Goal: Task Accomplishment & Management: Manage account settings

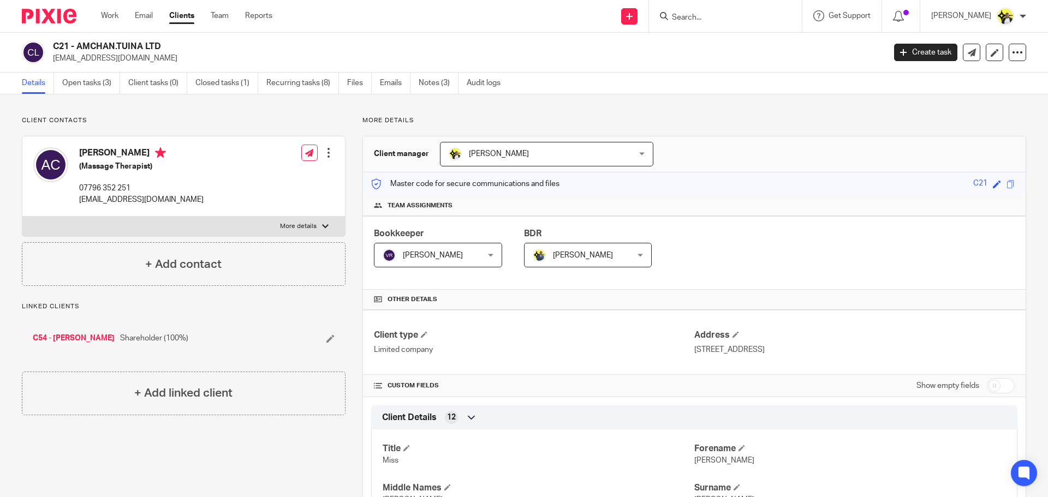
click at [674, 13] on input "Search" at bounding box center [720, 18] width 98 height 10
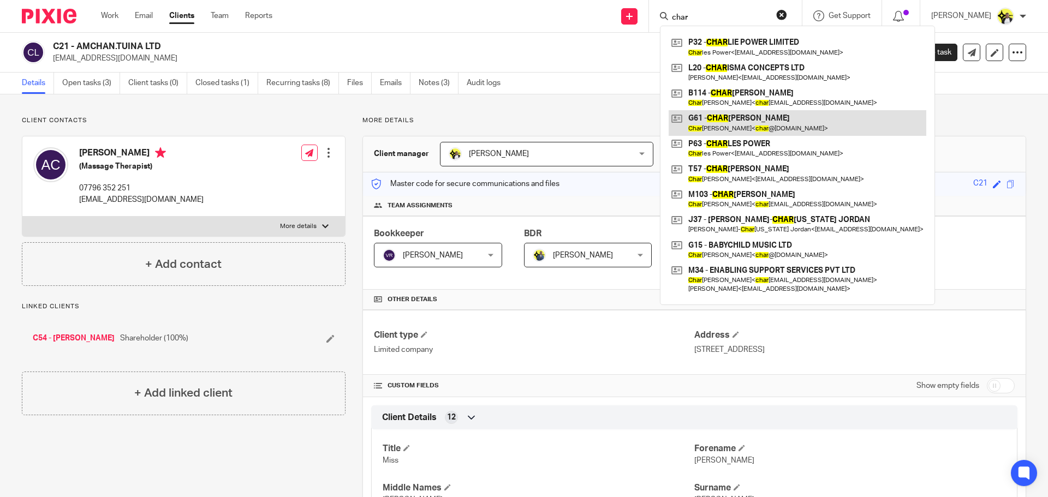
type input "char"
click at [732, 118] on link at bounding box center [798, 122] width 258 height 25
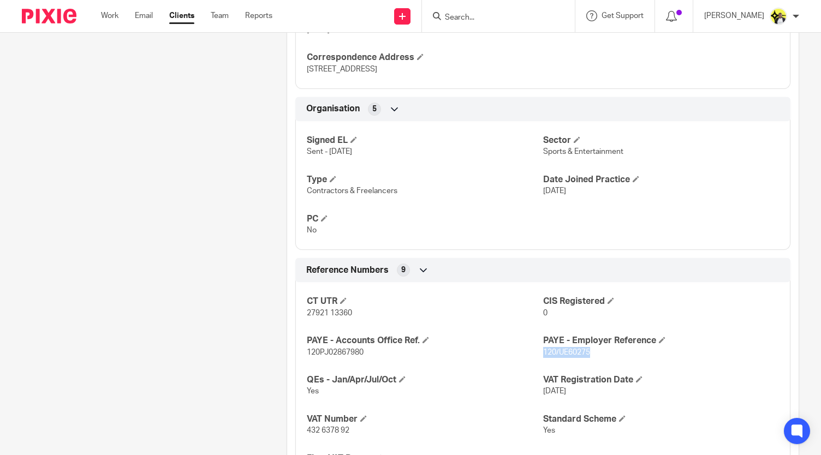
scroll to position [600, 0]
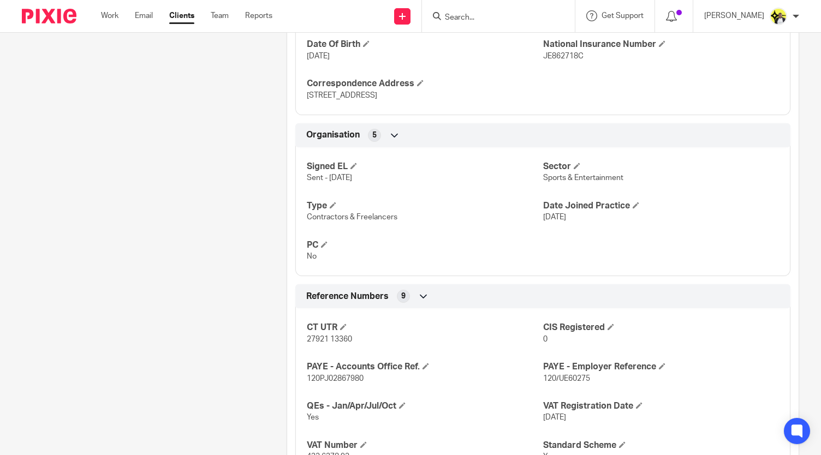
click at [473, 16] on input "Search" at bounding box center [493, 18] width 98 height 10
type input "o54"
click at [527, 53] on link at bounding box center [533, 46] width 184 height 25
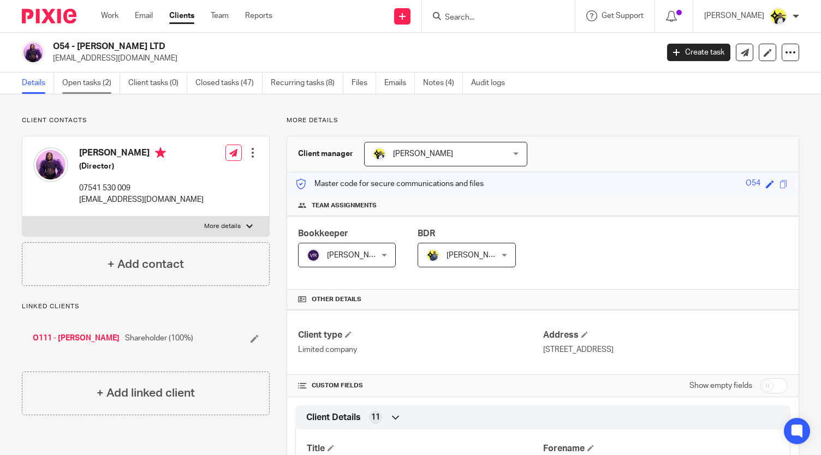
click at [82, 81] on link "Open tasks (2)" at bounding box center [91, 83] width 58 height 21
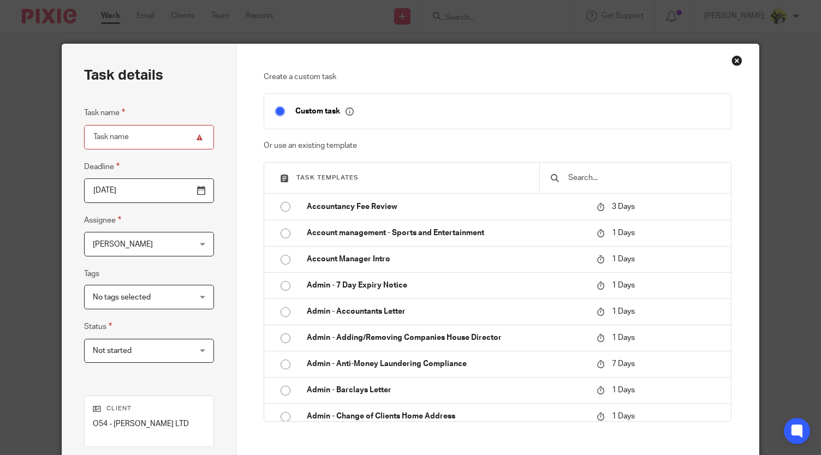
click at [113, 137] on input "Task name" at bounding box center [149, 137] width 130 height 25
type input "Set up VAT direct debit"
click at [198, 300] on div "No tags selected" at bounding box center [149, 297] width 130 height 25
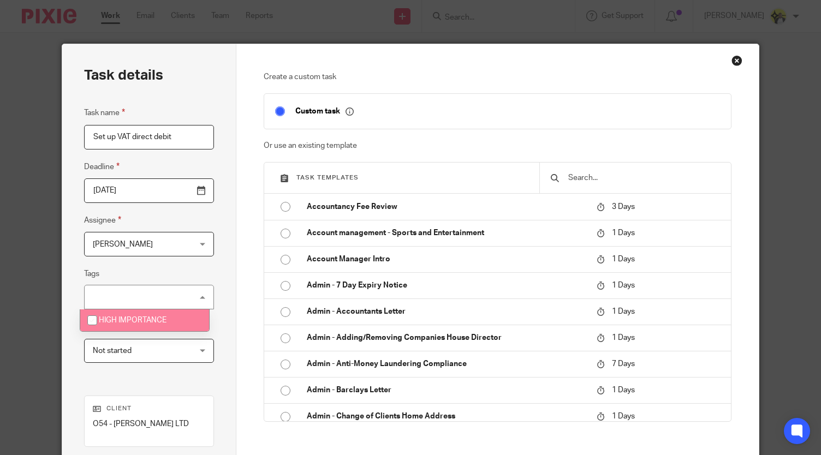
click at [170, 326] on li "HIGH IMPORTANCE" at bounding box center [144, 320] width 129 height 22
checkbox input "true"
click at [196, 347] on div "Not started Not started" at bounding box center [149, 351] width 130 height 25
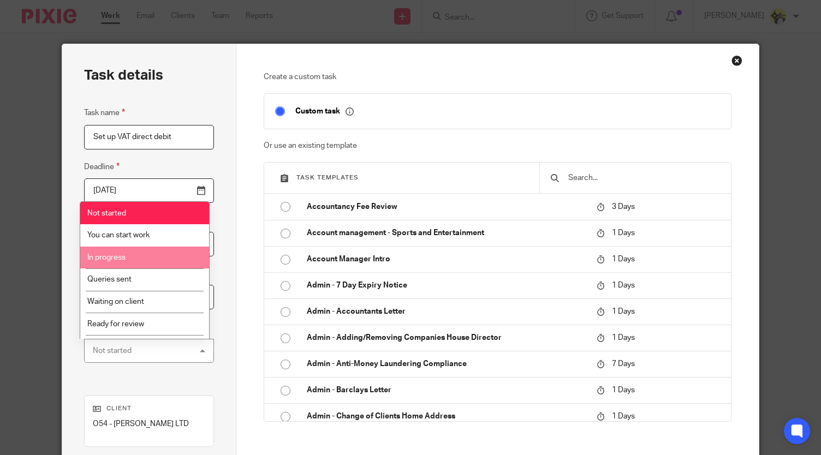
click at [119, 256] on span "In progress" at bounding box center [106, 258] width 38 height 8
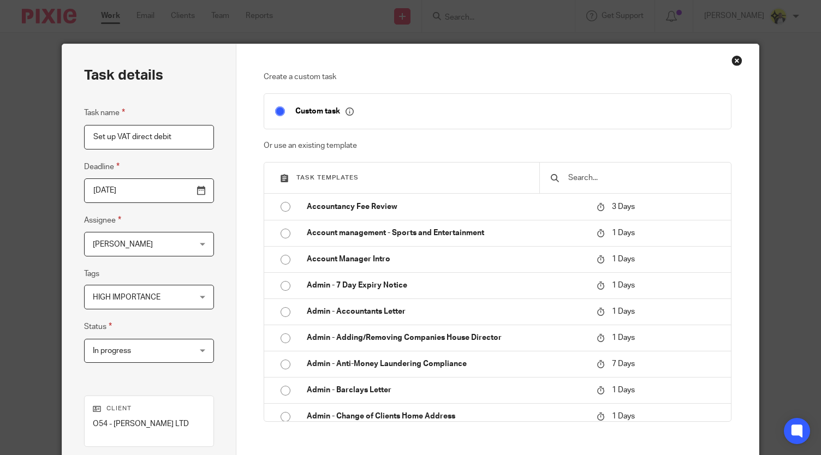
click at [199, 193] on input "2025-09-17" at bounding box center [149, 190] width 130 height 25
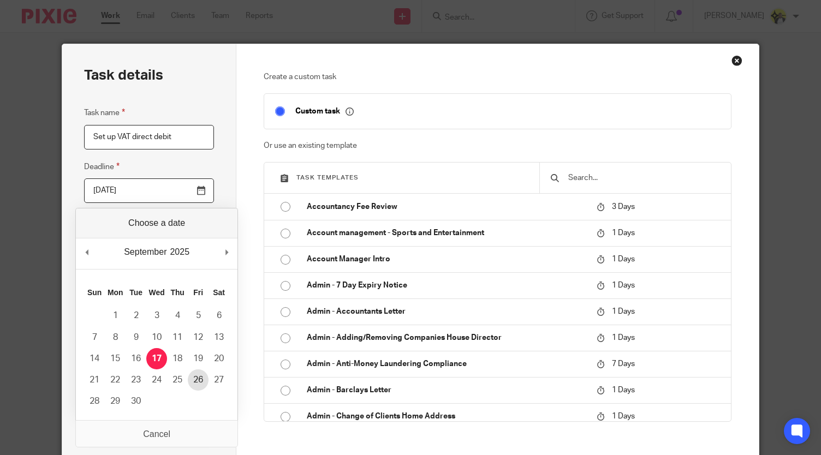
type input "2025-09-26"
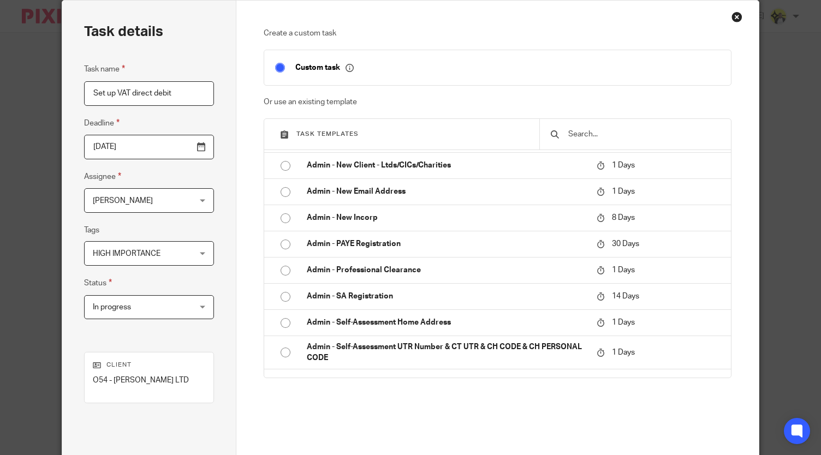
scroll to position [153, 0]
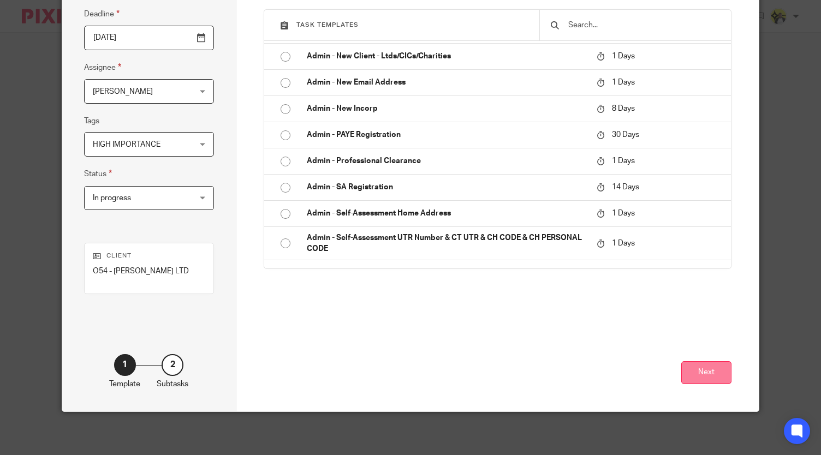
click at [694, 373] on button "Next" at bounding box center [706, 372] width 50 height 23
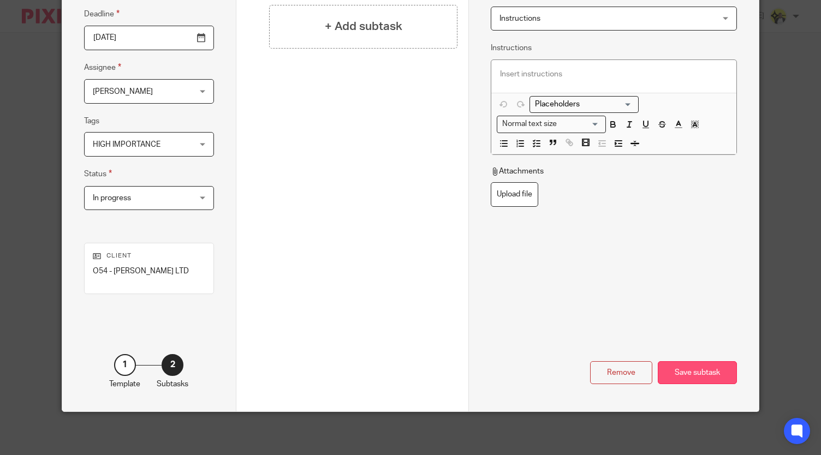
click at [681, 370] on div "Save subtask" at bounding box center [697, 372] width 79 height 23
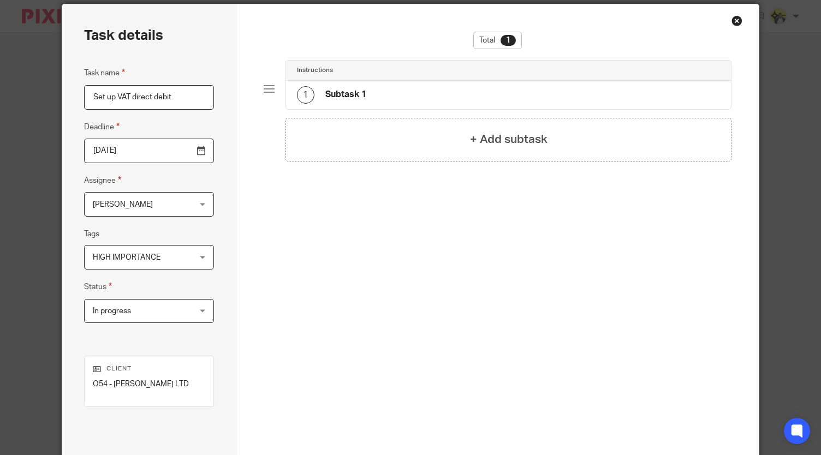
scroll to position [109, 0]
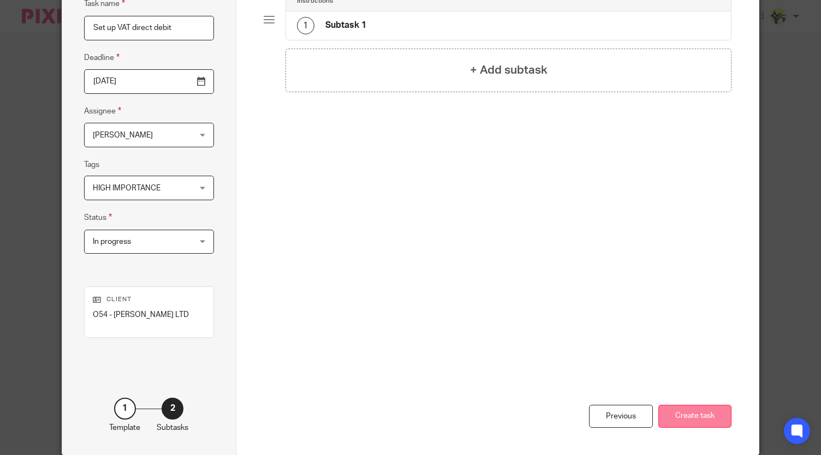
click at [686, 412] on button "Create task" at bounding box center [694, 416] width 73 height 23
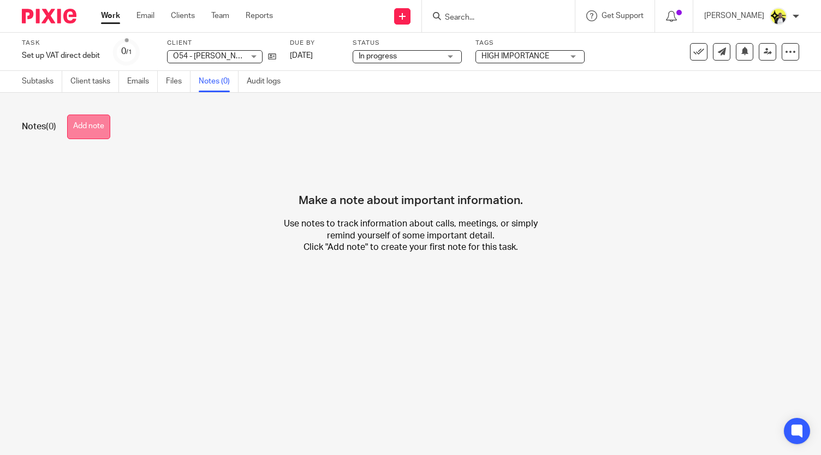
click at [87, 129] on button "Add note" at bounding box center [88, 127] width 43 height 25
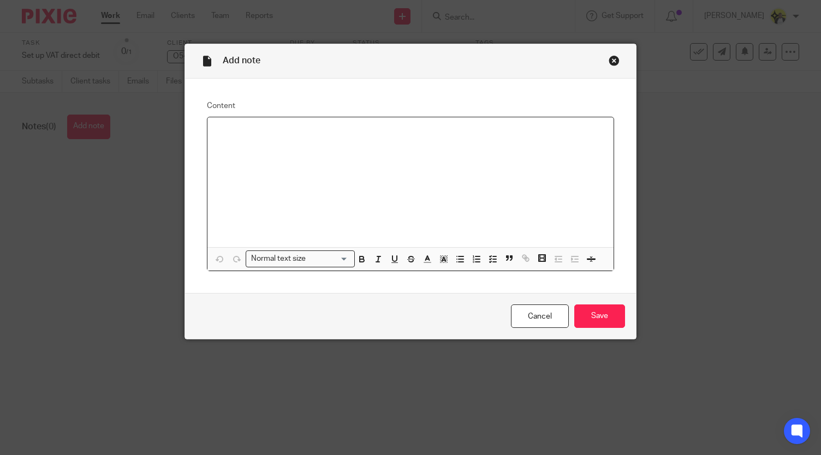
click at [252, 139] on div at bounding box center [409, 182] width 405 height 130
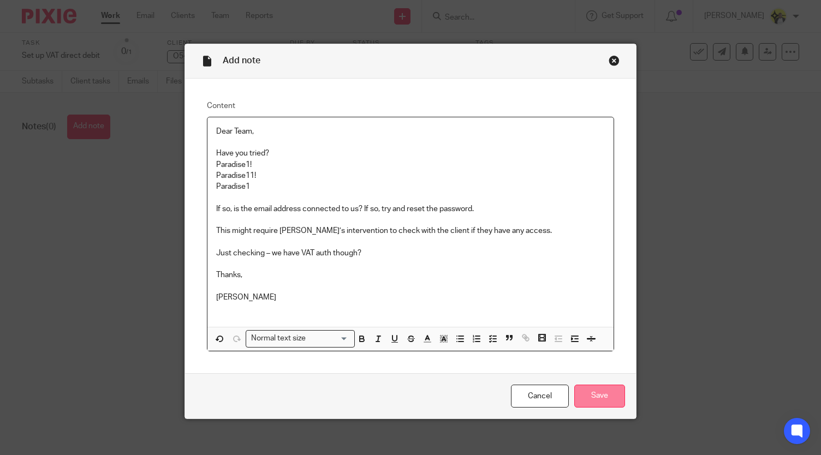
click at [604, 392] on input "Save" at bounding box center [599, 396] width 51 height 23
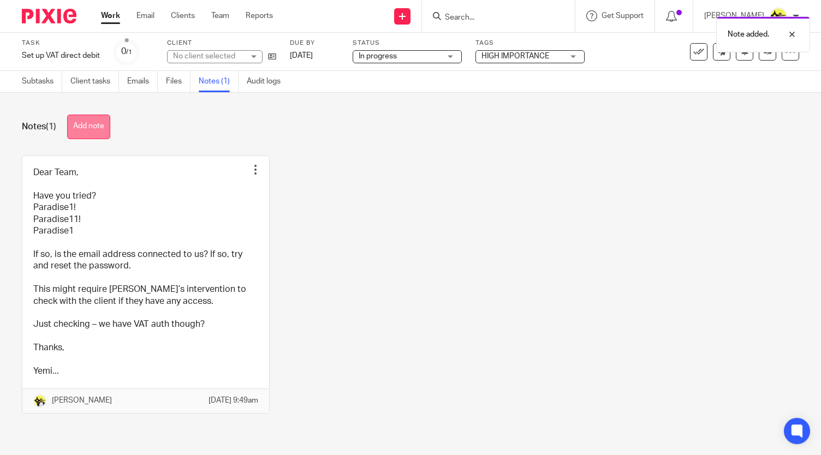
click at [88, 134] on button "Add note" at bounding box center [88, 127] width 43 height 25
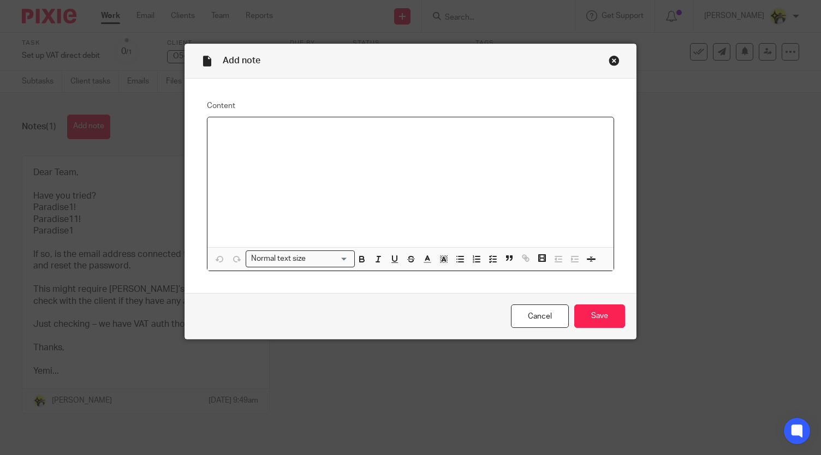
click at [331, 149] on div at bounding box center [409, 182] width 405 height 130
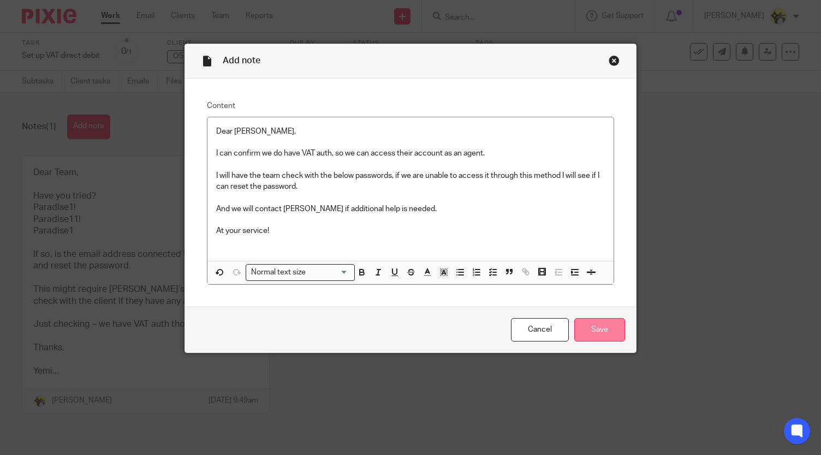
click at [590, 320] on input "Save" at bounding box center [599, 329] width 51 height 23
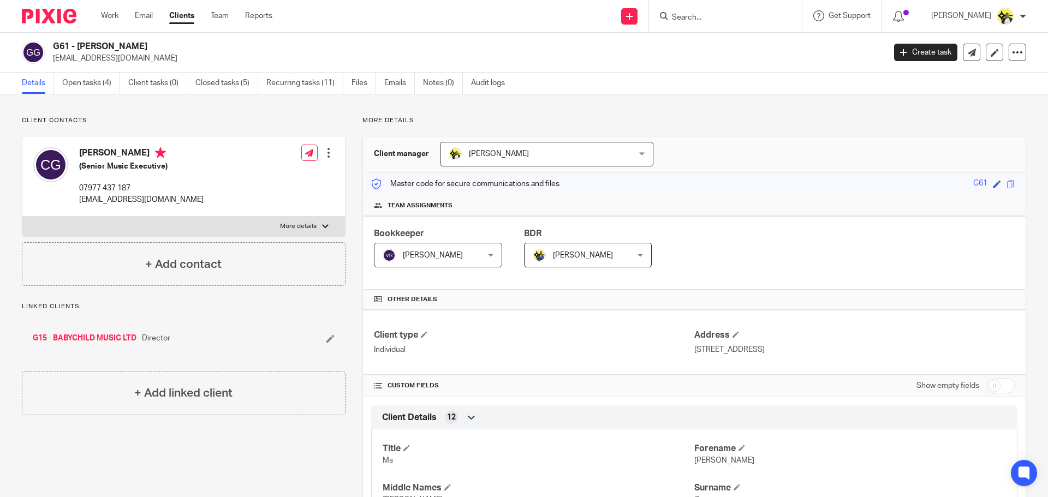
click at [700, 16] on input "Search" at bounding box center [720, 18] width 98 height 10
type input "d61"
click button "submit" at bounding box center [0, 0] width 0 height 0
click at [691, 45] on h2 "G61 - CHARLENE GRANT" at bounding box center [383, 46] width 660 height 11
click at [690, 11] on form at bounding box center [729, 16] width 116 height 14
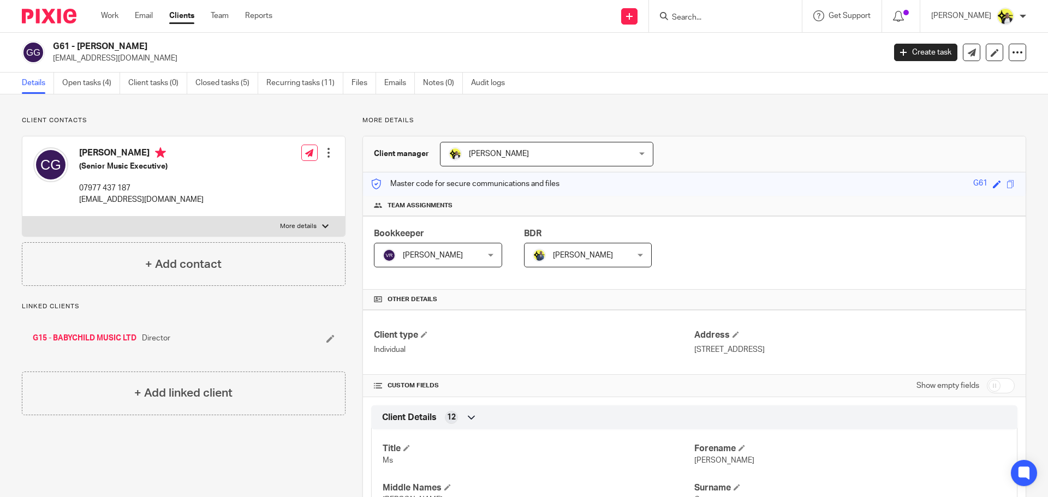
click at [687, 19] on input "Search" at bounding box center [720, 18] width 98 height 10
type input "d61"
click button "submit" at bounding box center [0, 0] width 0 height 0
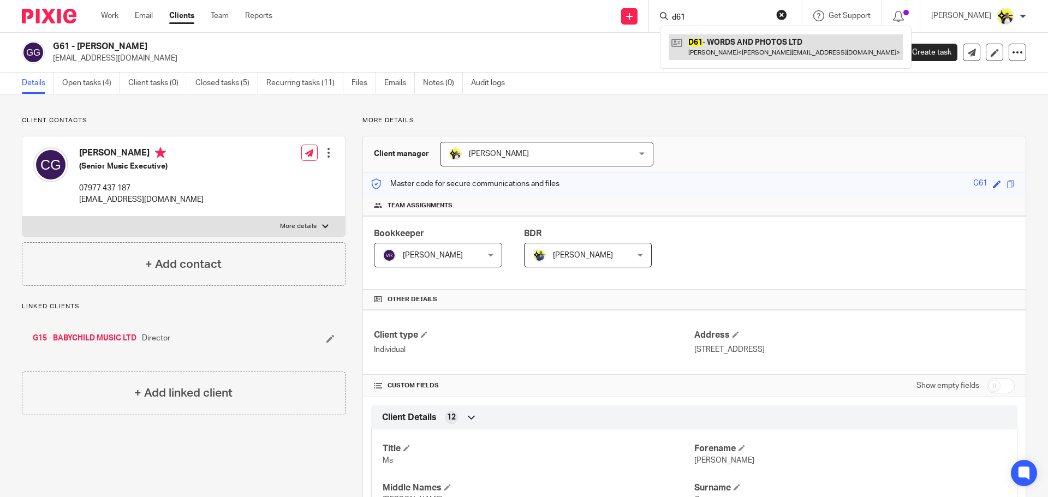
click at [715, 47] on link at bounding box center [786, 46] width 234 height 25
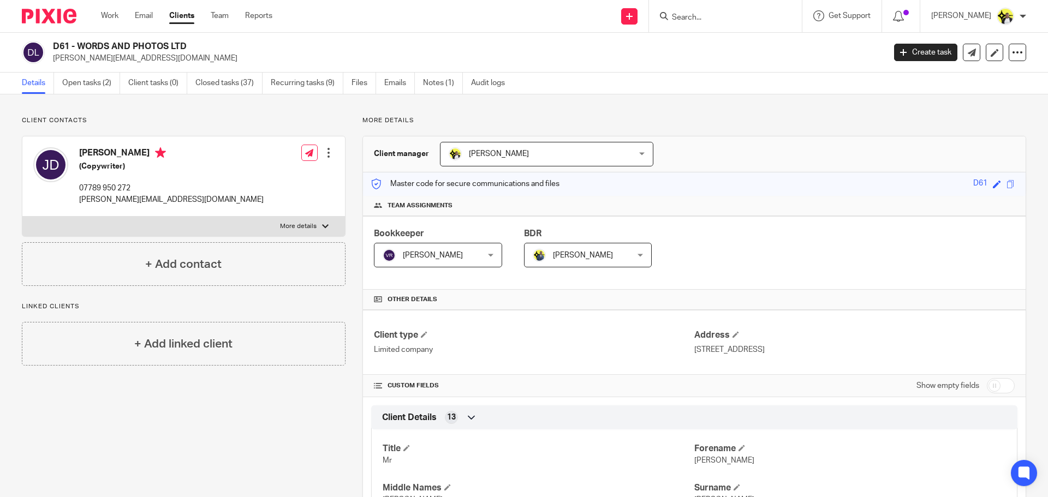
click at [671, 15] on input "Search" at bounding box center [720, 18] width 98 height 10
type input "c52"
click at [684, 58] on p "james@wordsandphotos.co.uk" at bounding box center [465, 58] width 825 height 11
click at [690, 16] on input "Search" at bounding box center [720, 18] width 98 height 10
type input "c52"
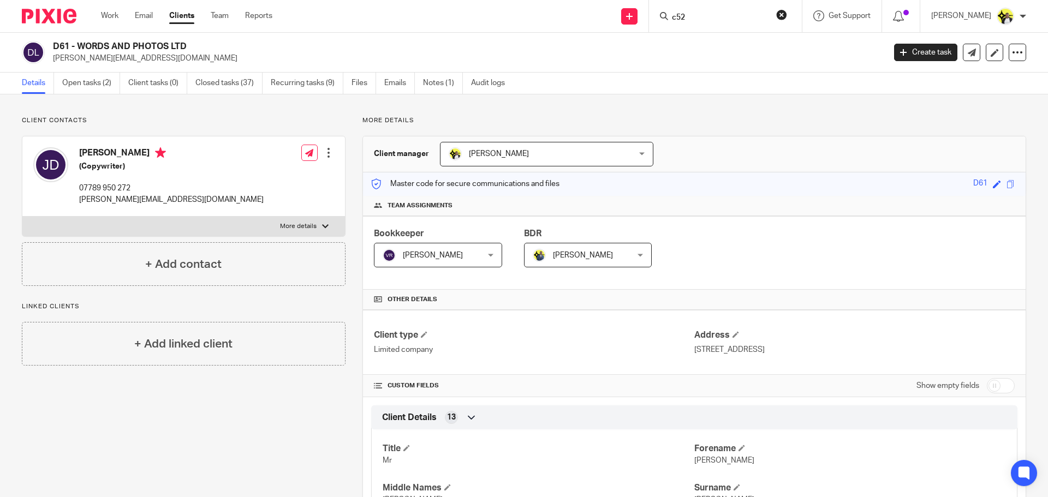
click at [719, 60] on p "james@wordsandphotos.co.uk" at bounding box center [465, 58] width 825 height 11
click at [693, 16] on input "Search" at bounding box center [720, 18] width 98 height 10
type input "c52"
click at [701, 46] on link at bounding box center [761, 46] width 184 height 25
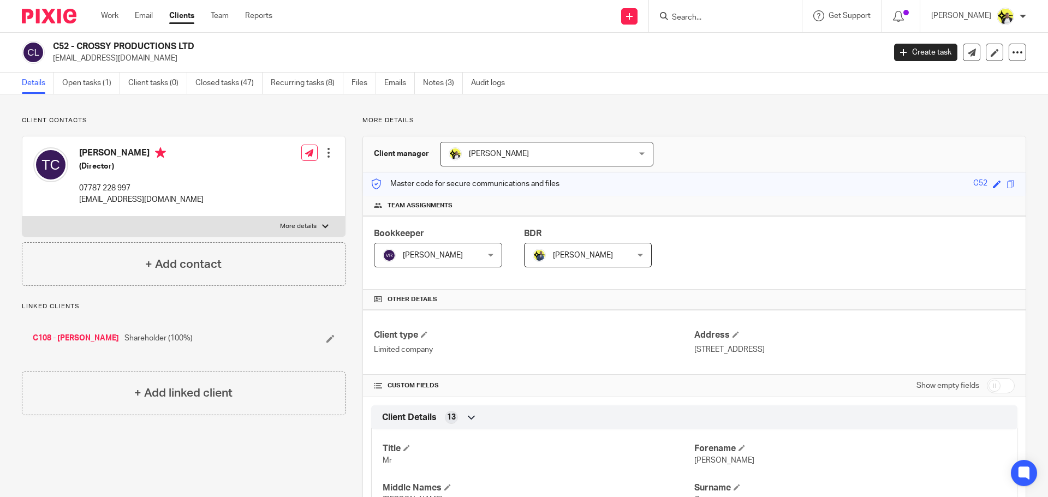
click at [673, 23] on form at bounding box center [729, 16] width 116 height 14
click at [675, 14] on input "Search" at bounding box center [720, 18] width 98 height 10
type input "m42"
click at [705, 65] on div "C52 - CROSSY PRODUCTIONS LTD tcrossyproductions@gmail.com Create task Update fr…" at bounding box center [524, 53] width 1048 height 40
click at [696, 17] on input "Search" at bounding box center [720, 18] width 98 height 10
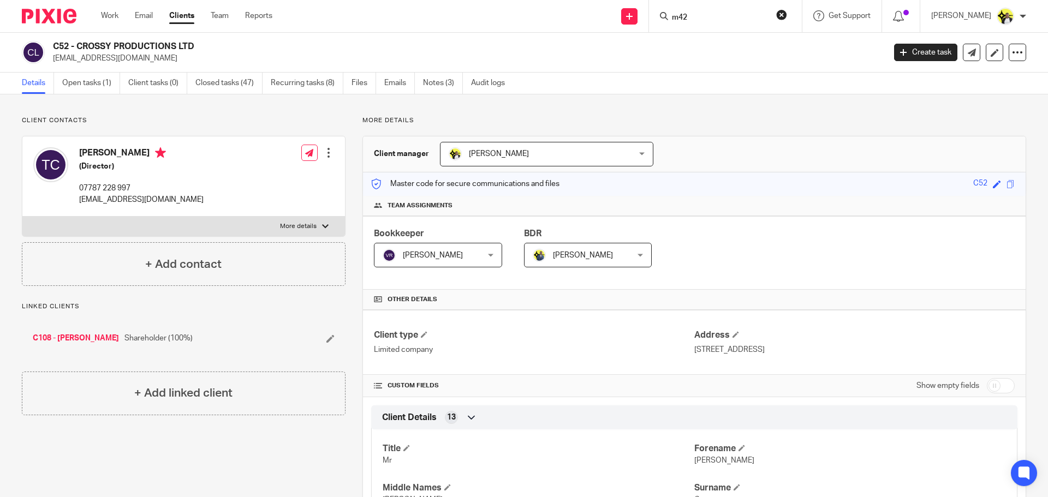
type input "m42"
click at [705, 46] on h2 "C52 - CROSSY PRODUCTIONS LTD" at bounding box center [383, 46] width 660 height 11
click at [688, 16] on input "Search" at bounding box center [720, 18] width 98 height 10
type input "m42"
click at [703, 41] on link at bounding box center [777, 46] width 217 height 25
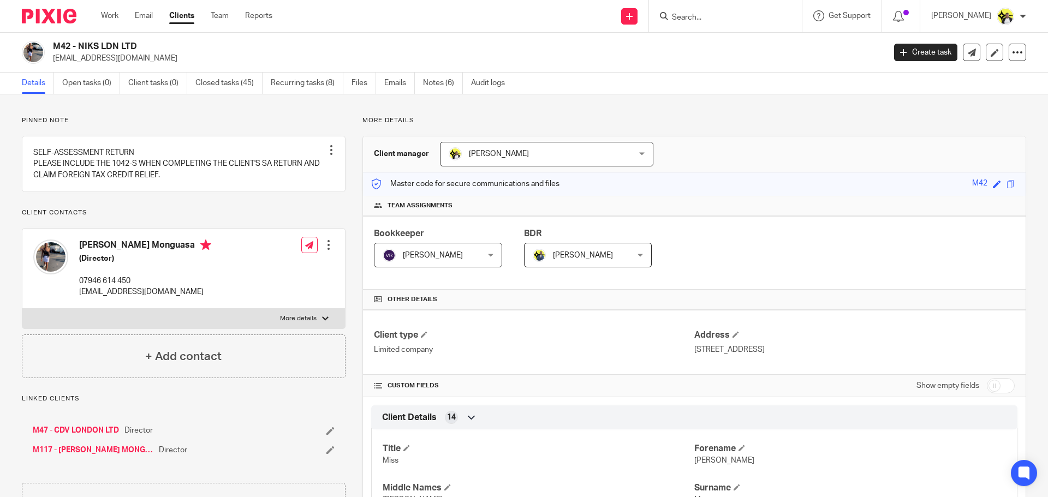
scroll to position [928, 0]
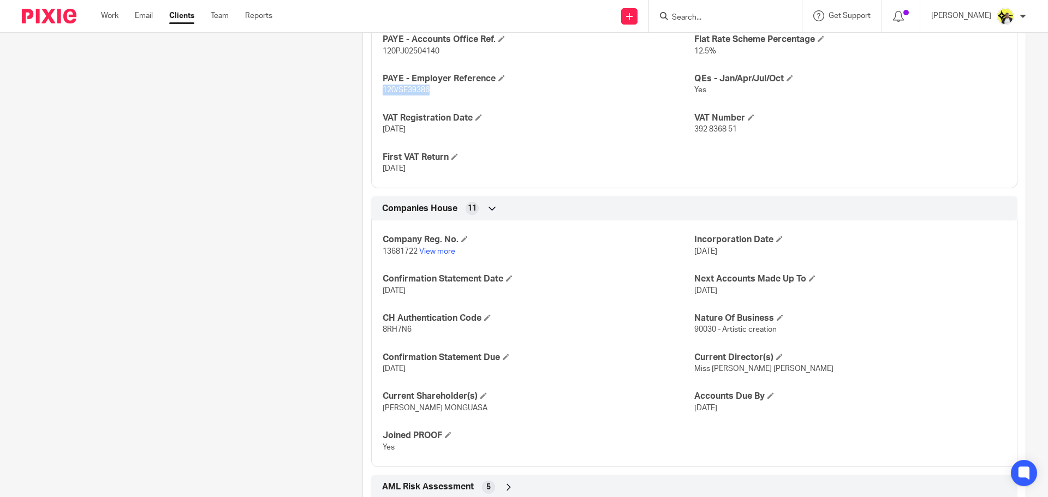
drag, startPoint x: 435, startPoint y: 90, endPoint x: 371, endPoint y: 87, distance: 65.0
click at [371, 87] on div "CT UTR 84996 18758 CIS Registered 0 PAYE - Accounts Office Ref. 120PJ02504140 F…" at bounding box center [694, 81] width 646 height 216
copy span "120/SE39386"
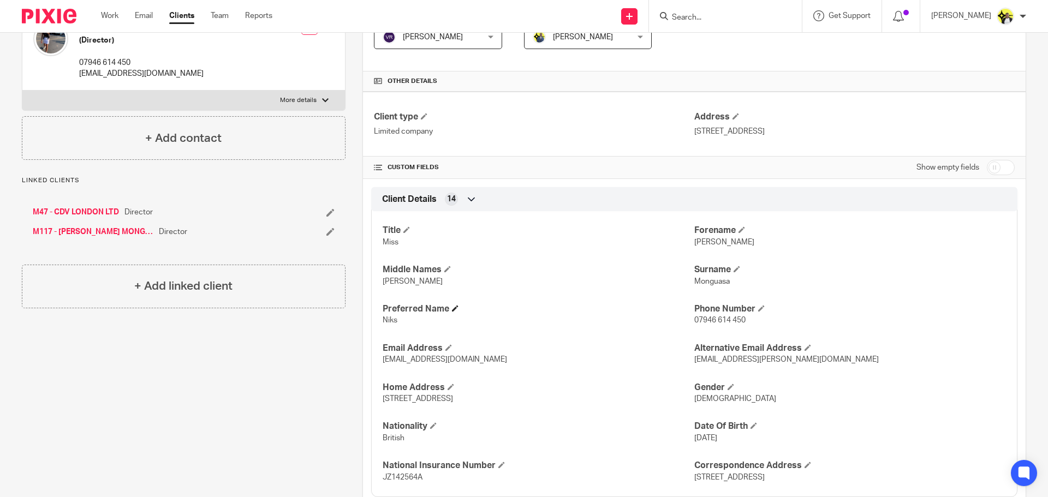
scroll to position [164, 0]
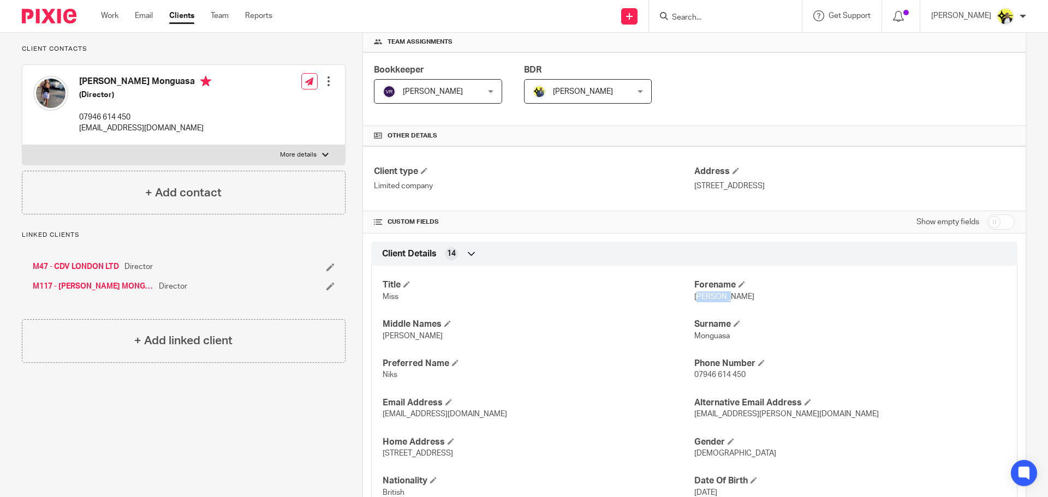
drag, startPoint x: 719, startPoint y: 295, endPoint x: 691, endPoint y: 301, distance: 27.8
click at [694, 300] on p "[PERSON_NAME]" at bounding box center [850, 296] width 312 height 11
copy span "akeitha"
drag, startPoint x: 583, startPoint y: 285, endPoint x: 577, endPoint y: 302, distance: 18.0
click at [584, 286] on h4 "Title" at bounding box center [539, 284] width 312 height 11
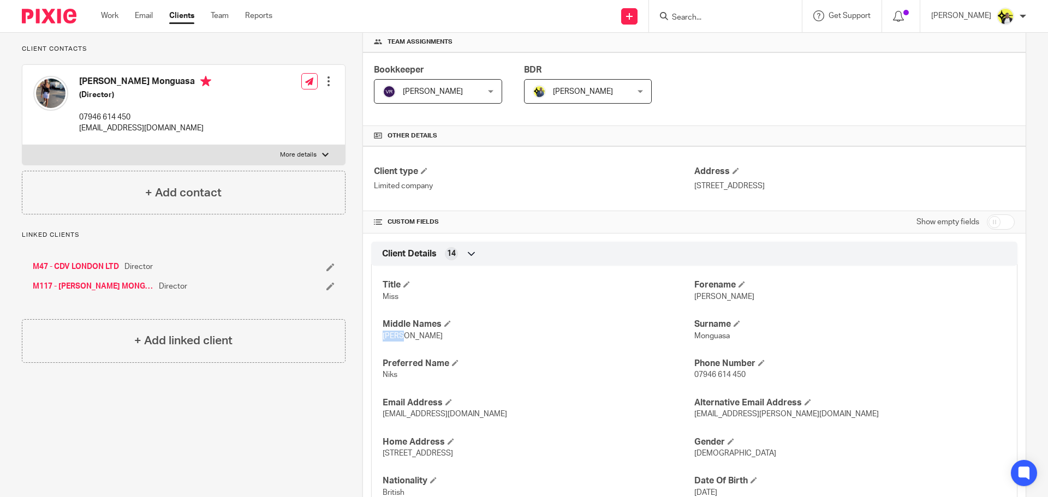
drag, startPoint x: 401, startPoint y: 334, endPoint x: 380, endPoint y: 340, distance: 21.6
click at [383, 340] on p "[PERSON_NAME]" at bounding box center [539, 336] width 312 height 11
copy span "[PERSON_NAME]"
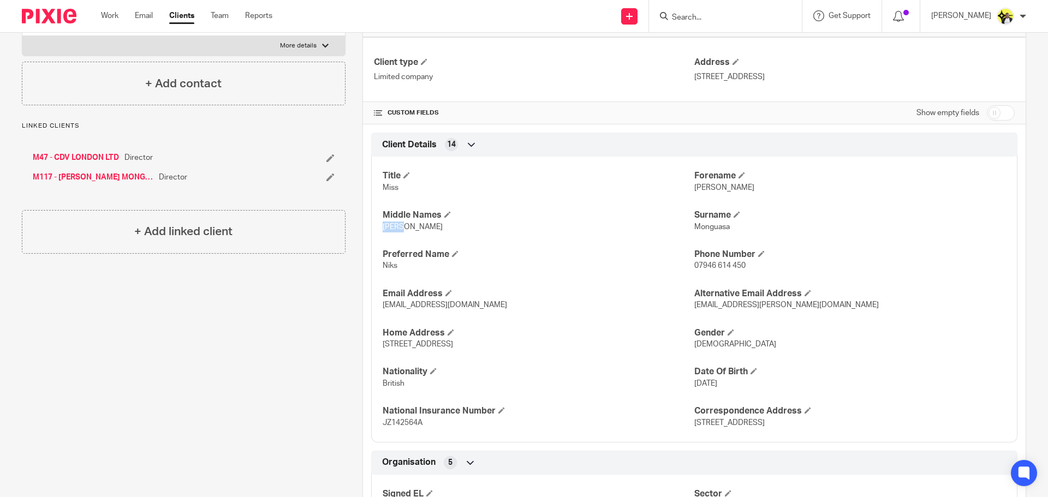
scroll to position [327, 0]
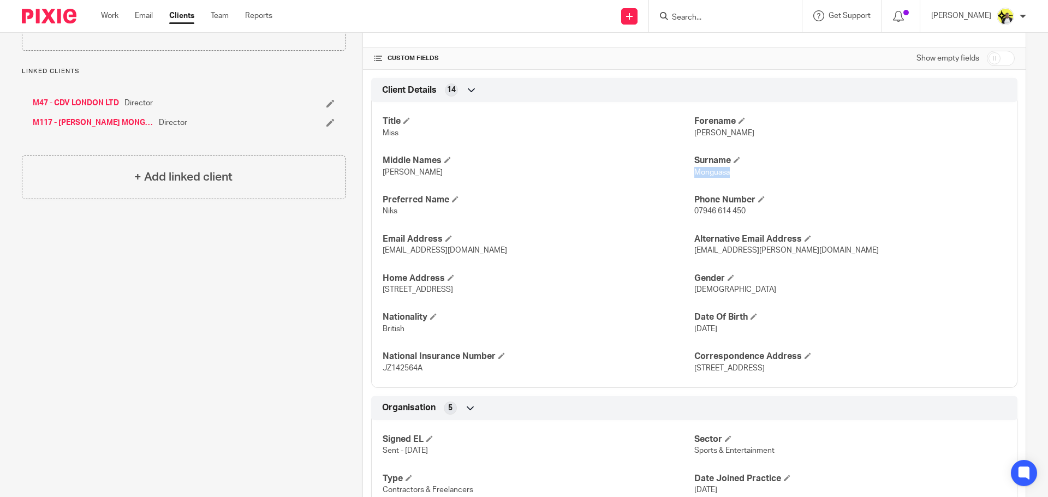
drag, startPoint x: 727, startPoint y: 173, endPoint x: 691, endPoint y: 174, distance: 35.5
click at [694, 174] on p "Monguasa" at bounding box center [850, 172] width 312 height 11
copy span "Monguasa"
